Goal: Task Accomplishment & Management: Manage account settings

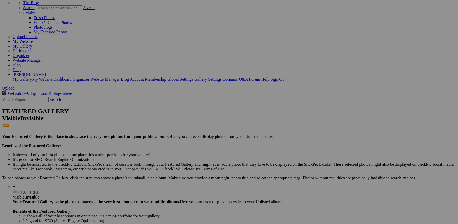
scroll to position [41, 0]
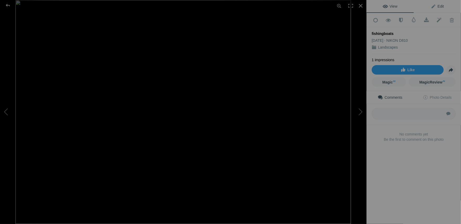
click at [441, 8] on span "Edit" at bounding box center [437, 6] width 13 height 4
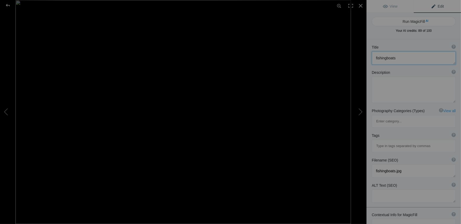
drag, startPoint x: 405, startPoint y: 58, endPoint x: 357, endPoint y: 60, distance: 47.6
click at [357, 60] on div "fishingboats View Edit Run MagicFill AI Your AI credits: 89 of 100 You have use…" at bounding box center [230, 112] width 461 height 224
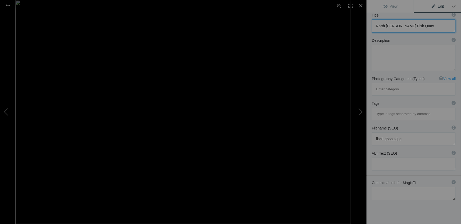
scroll to position [39, 0]
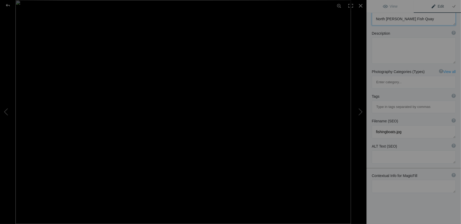
type textarea "North Shields Fish Quay"
click at [384, 180] on textarea at bounding box center [414, 186] width 84 height 13
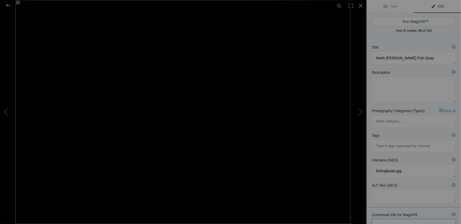
type textarea "North Shields, Fish Quay, Tyne and Wear"
click at [415, 22] on button "Run MagicFill AI" at bounding box center [414, 21] width 84 height 9
type textarea "Vibrant Scene at North Shields Fish Quay, Tyne and Wear"
type textarea "Discover the lively atmosphere of North Shields Fish Quay in Tyne and Wear, whe…"
type textarea "north-shields-fish-quay-tyne-and-wear.jpg"
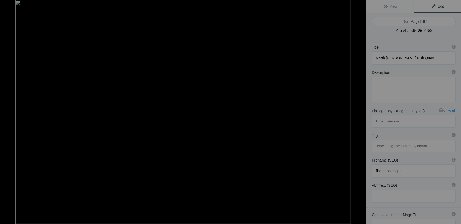
type textarea "Colorful fishing boats docked at North Shields Fish Quay under a dramatic sky, …"
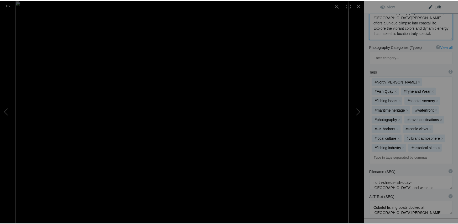
scroll to position [127, 0]
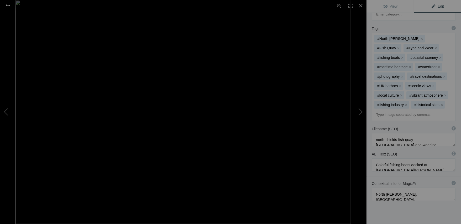
click at [7, 5] on div at bounding box center [7, 5] width 19 height 11
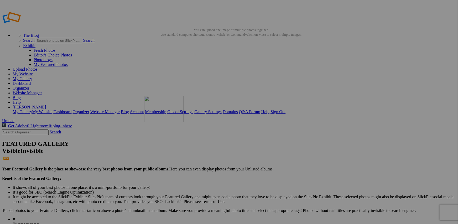
drag, startPoint x: 141, startPoint y: 83, endPoint x: 220, endPoint y: 134, distance: 94.5
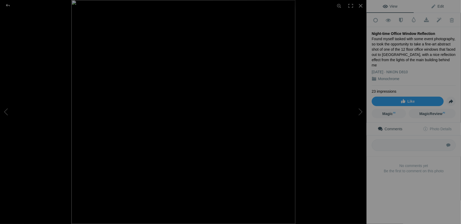
click at [441, 7] on span "Edit" at bounding box center [437, 6] width 13 height 4
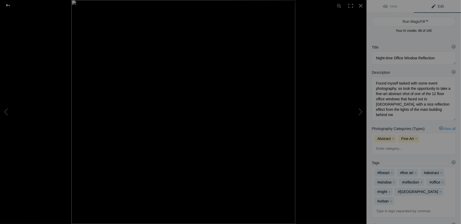
click at [9, 4] on div at bounding box center [7, 5] width 19 height 11
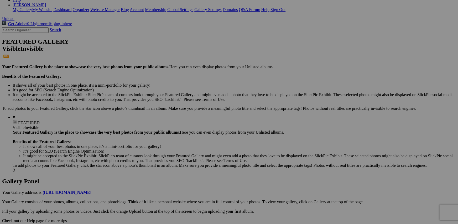
scroll to position [105, 0]
